Goal: Information Seeking & Learning: Learn about a topic

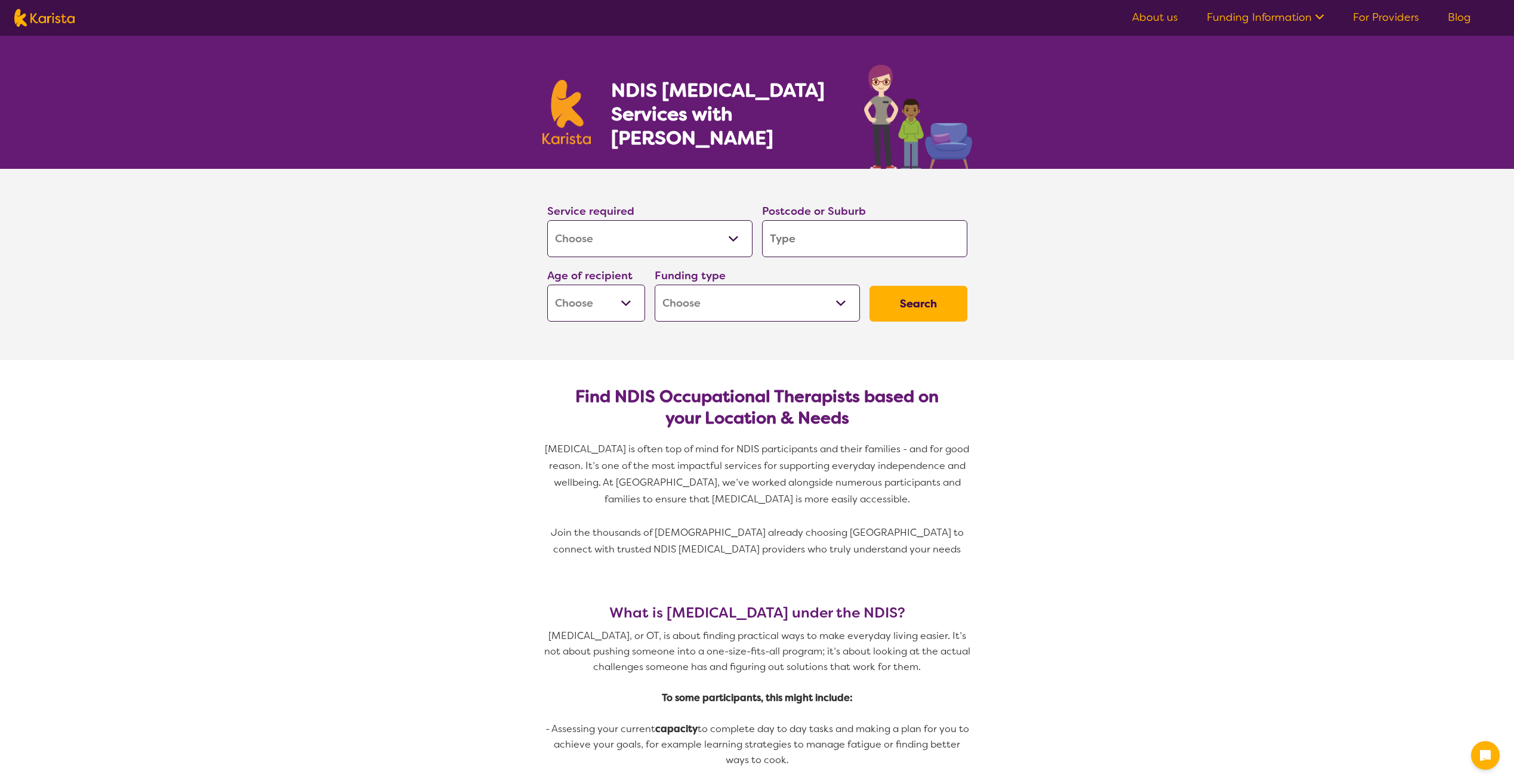
select select "[MEDICAL_DATA]"
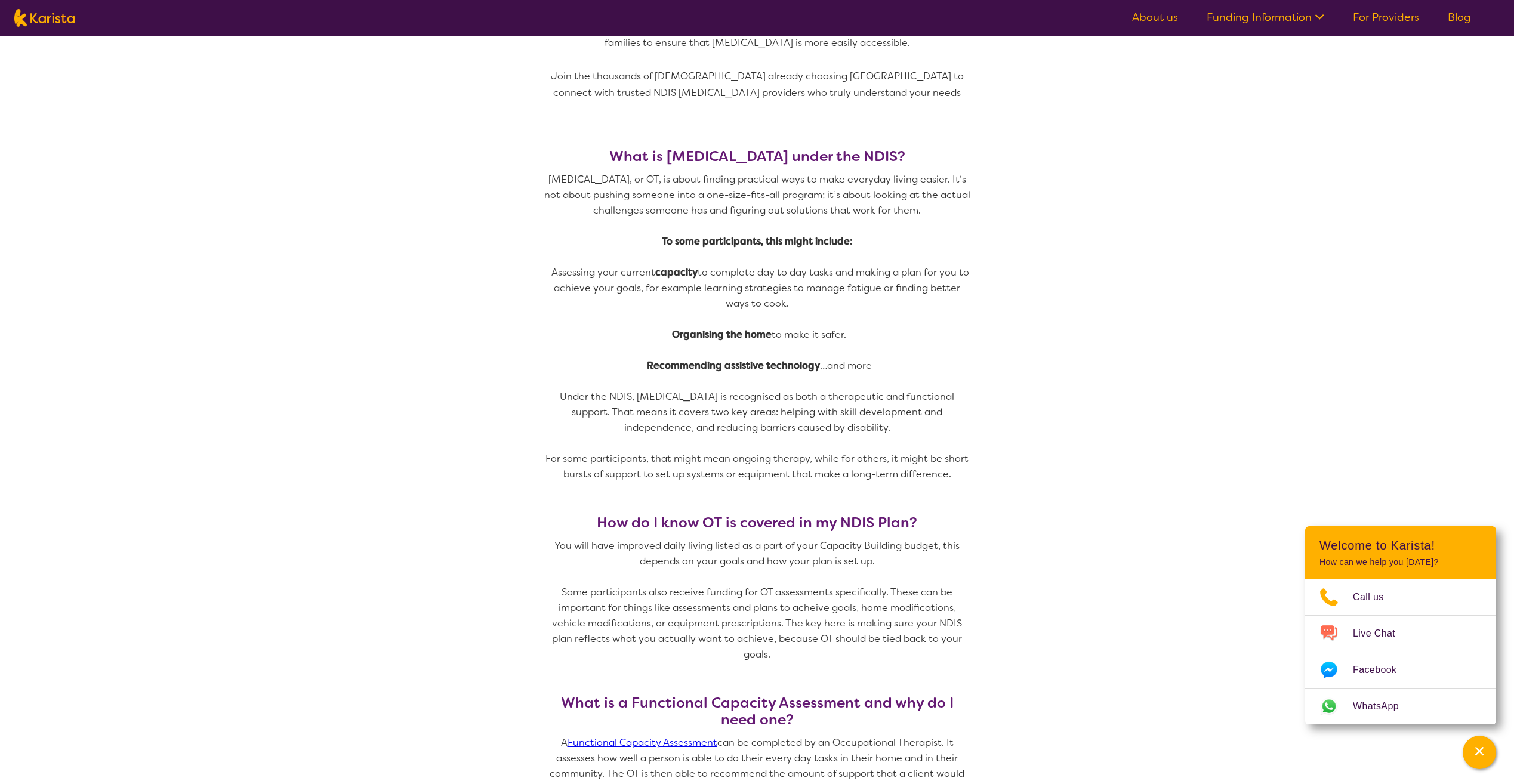
scroll to position [537, 0]
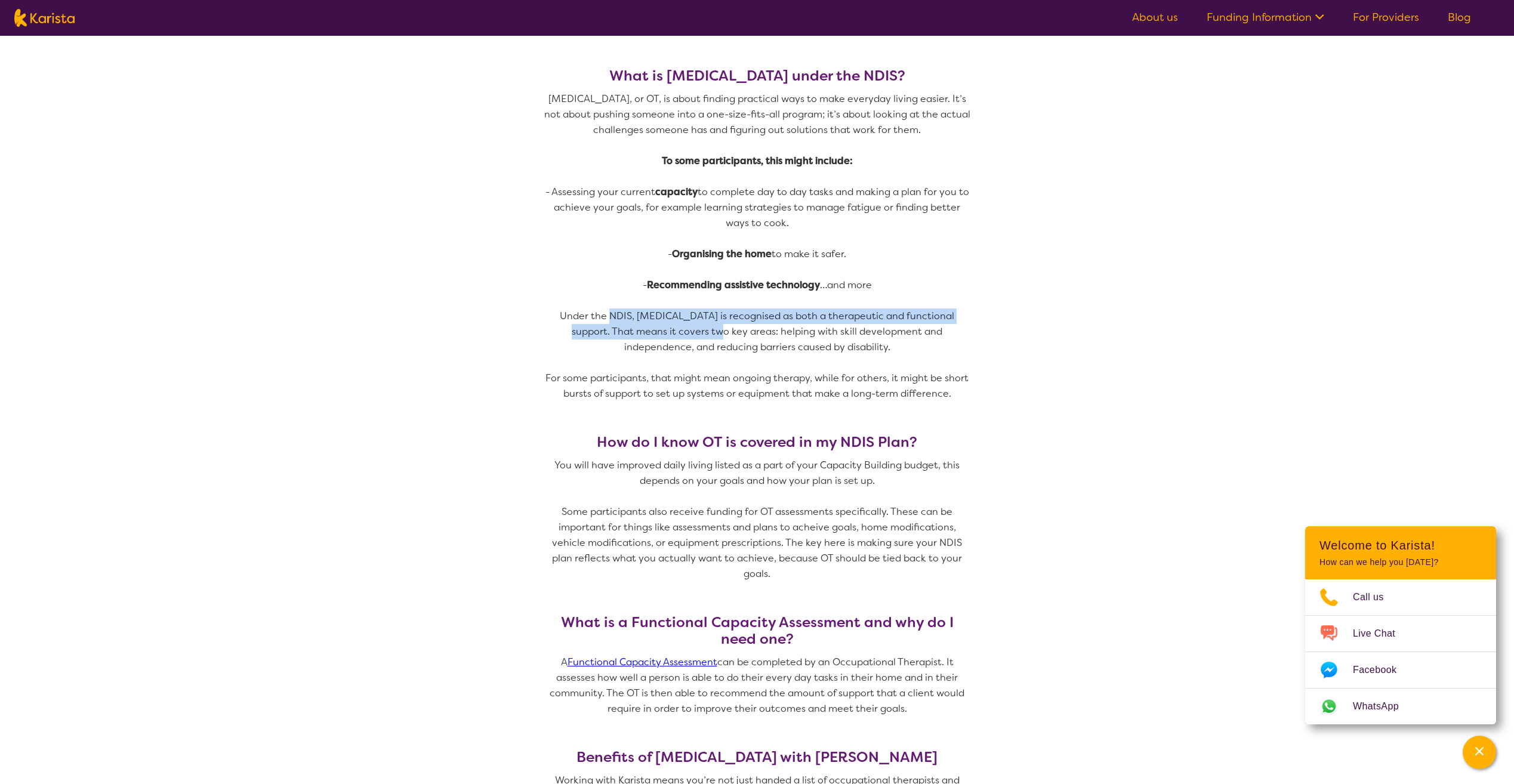
drag, startPoint x: 601, startPoint y: 313, endPoint x: 697, endPoint y: 331, distance: 97.7
click at [697, 331] on p "Under the NDIS, [MEDICAL_DATA] is recognised as both a therapeutic and function…" at bounding box center [758, 331] width 430 height 46
drag, startPoint x: 697, startPoint y: 331, endPoint x: 660, endPoint y: 352, distance: 42.5
click at [660, 352] on p "Under the NDIS, [MEDICAL_DATA] is recognised as both a therapeutic and function…" at bounding box center [758, 331] width 430 height 46
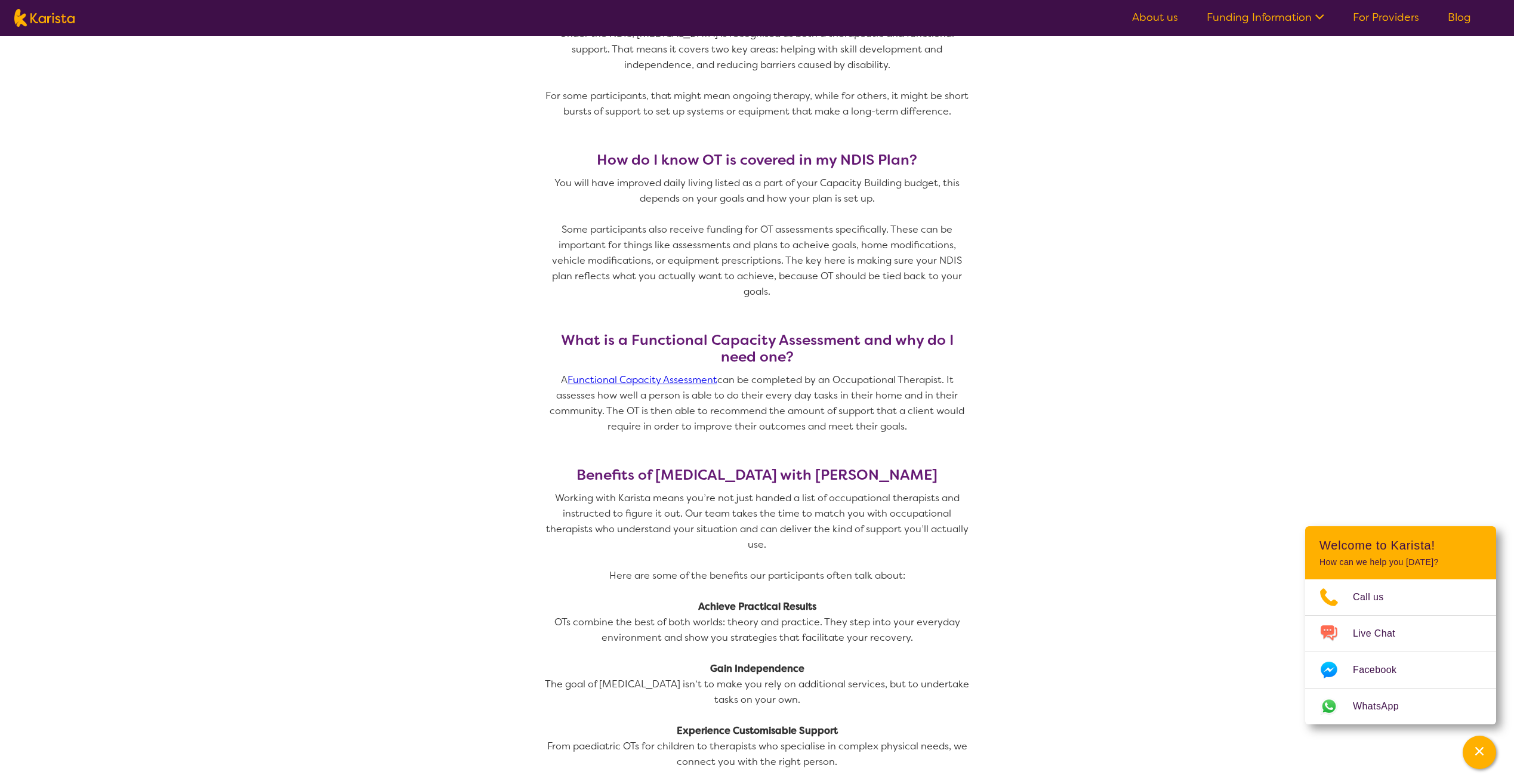
scroll to position [835, 0]
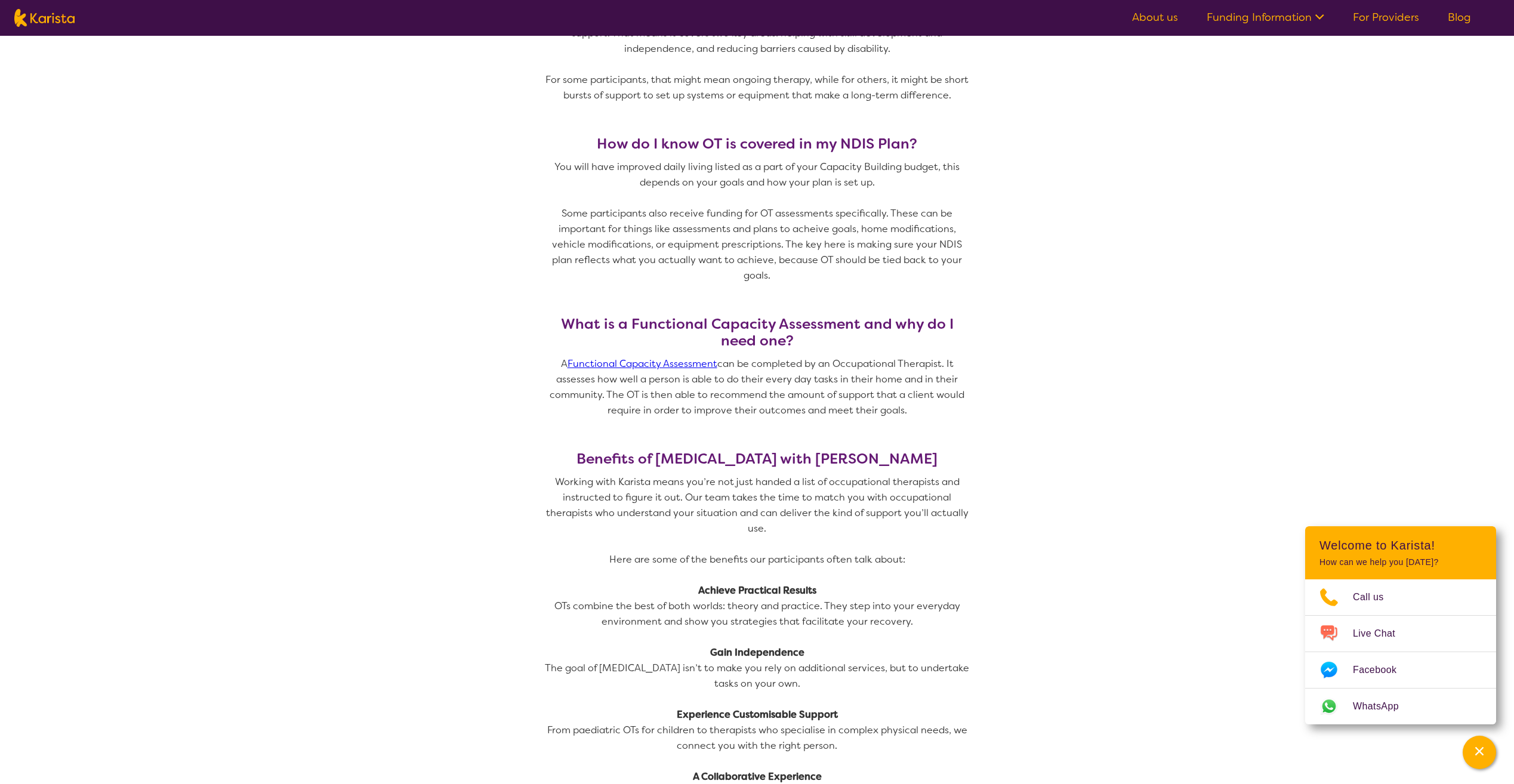
drag, startPoint x: 545, startPoint y: 348, endPoint x: 680, endPoint y: 419, distance: 152.5
click at [680, 419] on div "What is a Functional Capacity Assessment and why do I need one? A Functional Ca…" at bounding box center [758, 383] width 430 height 135
drag, startPoint x: 680, startPoint y: 419, endPoint x: 631, endPoint y: 462, distance: 65.2
click at [631, 474] on p "Working with Karista means you’re not just handed a list of occupational therap…" at bounding box center [758, 505] width 430 height 62
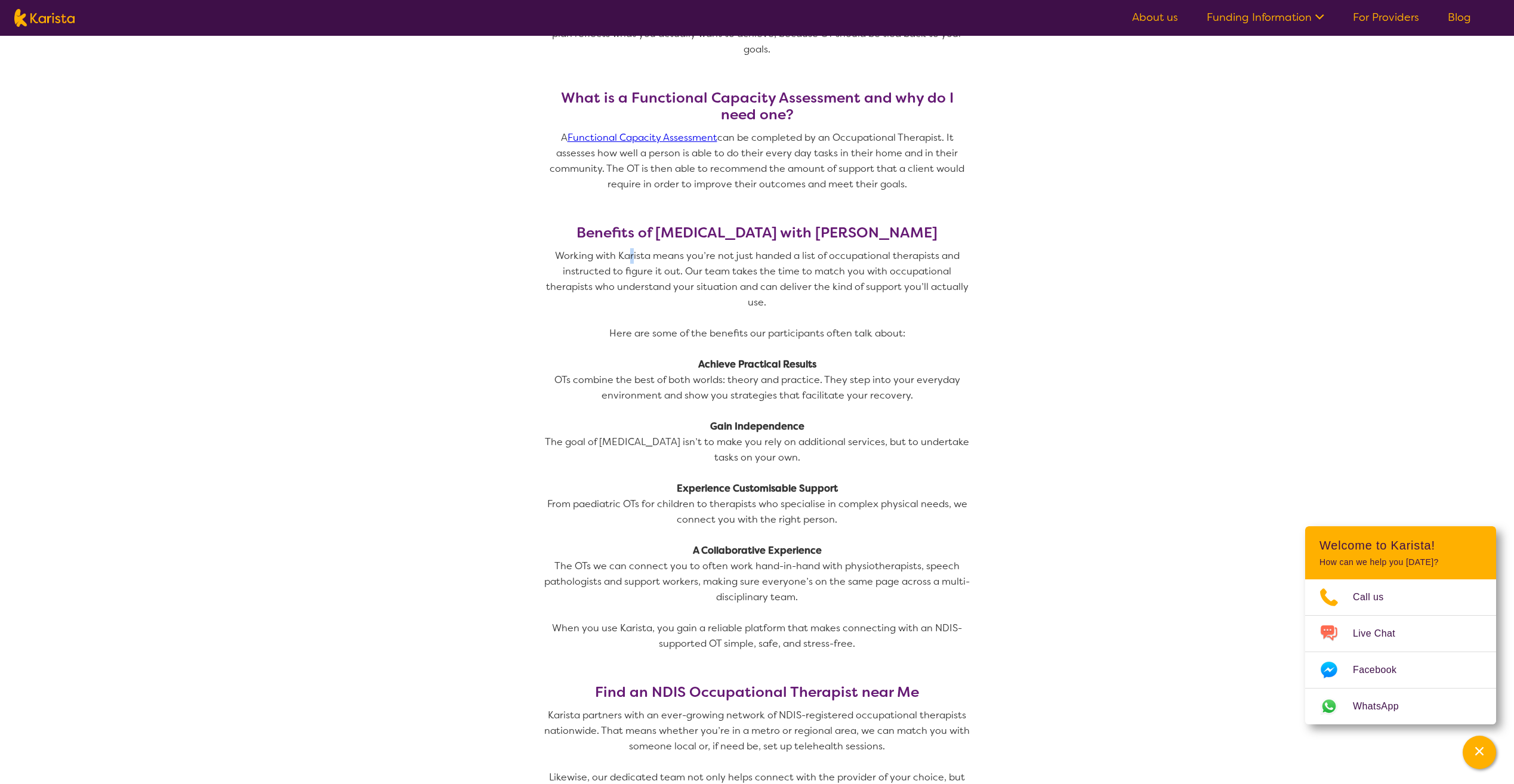
scroll to position [1074, 0]
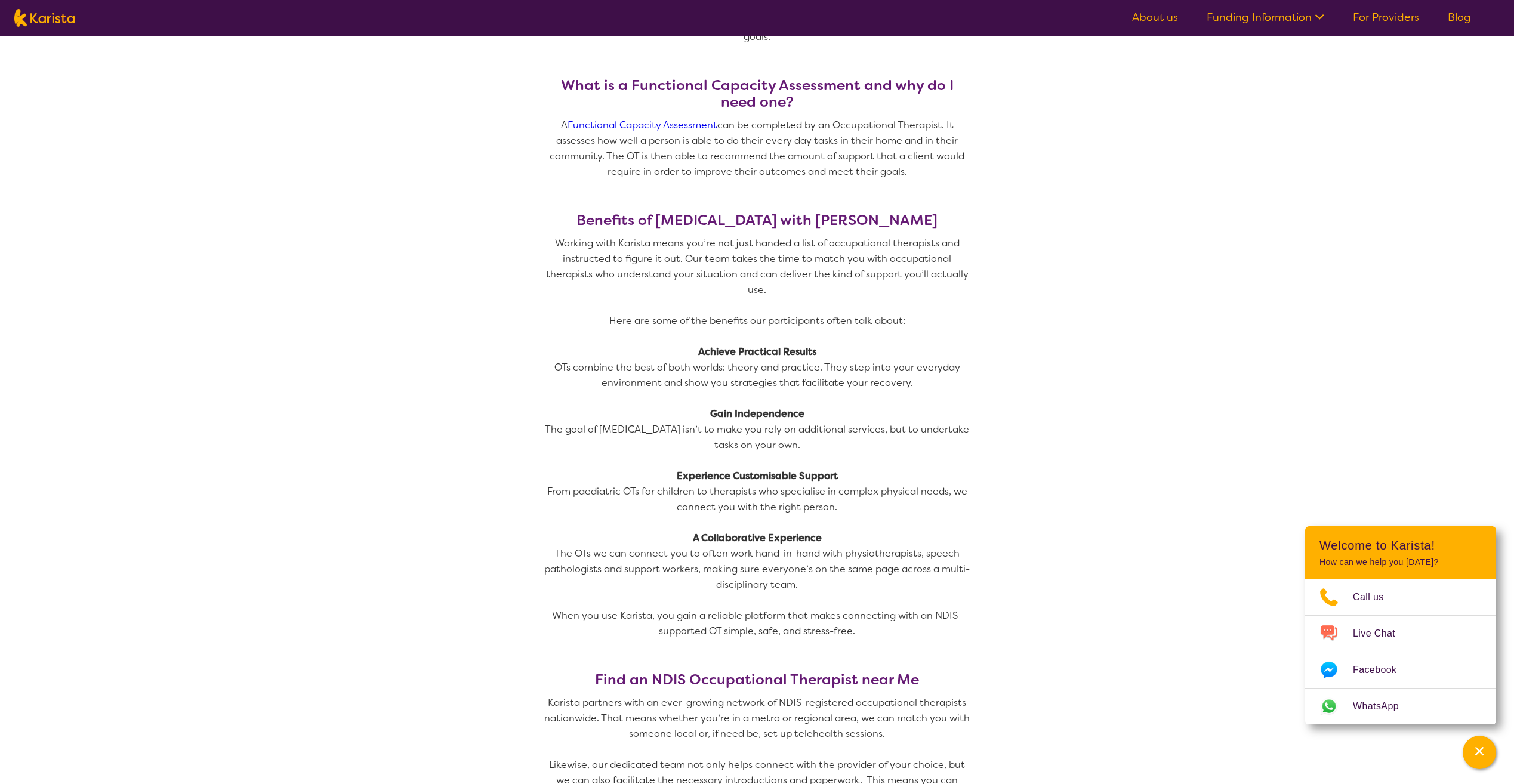
click at [624, 493] on p "From paediatric OTs for children to therapists who specialise in complex physic…" at bounding box center [758, 499] width 430 height 31
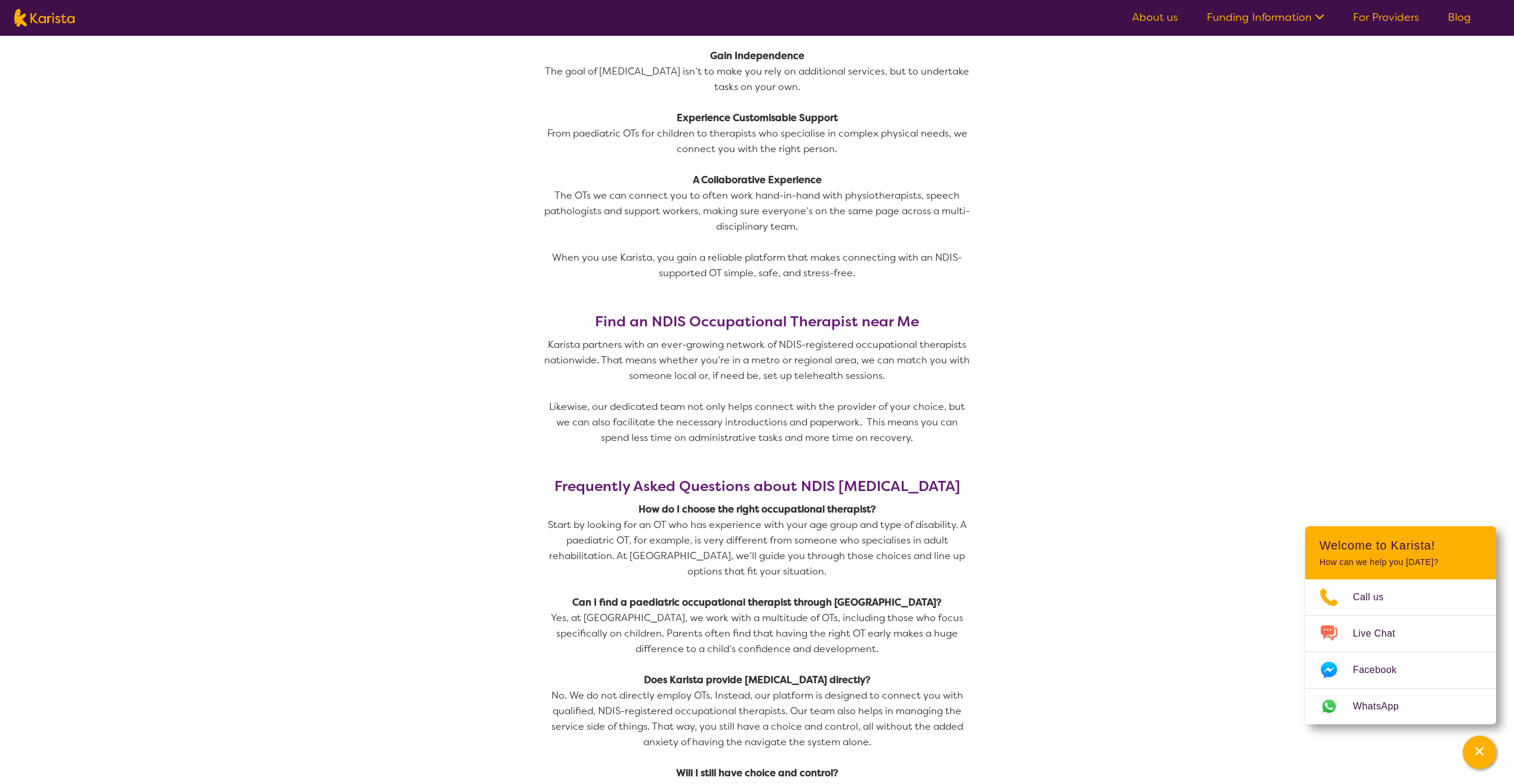
scroll to position [1611, 0]
